Goal: Information Seeking & Learning: Learn about a topic

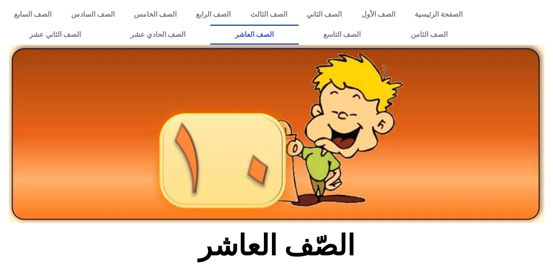
scroll to position [307, 0]
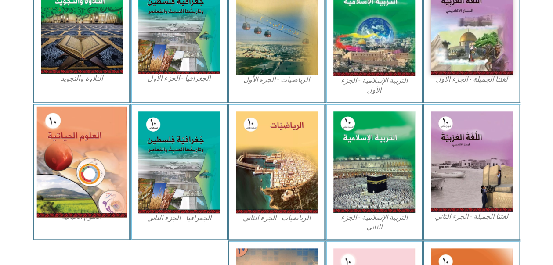
click at [90, 185] on img at bounding box center [81, 161] width 90 height 111
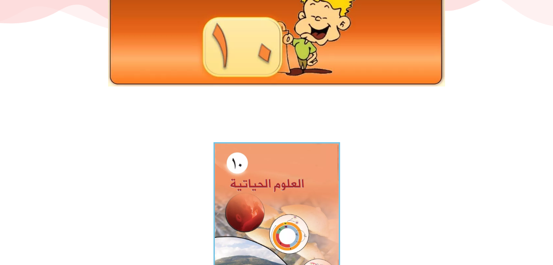
scroll to position [132, 0]
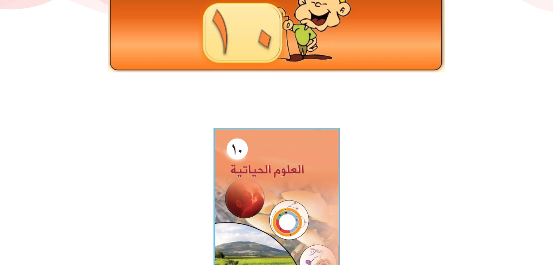
click at [248, 172] on img at bounding box center [276, 205] width 126 height 155
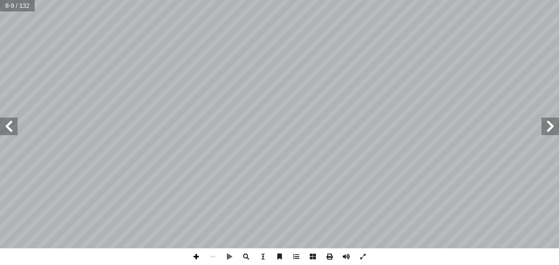
click at [192, 254] on span at bounding box center [196, 256] width 17 height 17
click at [194, 258] on span at bounding box center [196, 256] width 17 height 17
click at [217, 259] on span at bounding box center [213, 256] width 17 height 17
click at [426, 58] on html "الصفحة الرئيسية الصف الأول الصف الثاني الصف الثالث الصف الرابع الصف الخامس الصف…" at bounding box center [279, 29] width 559 height 58
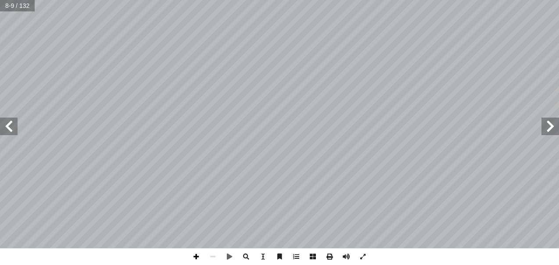
click at [195, 256] on span at bounding box center [196, 256] width 17 height 17
